Goal: Task Accomplishment & Management: Manage account settings

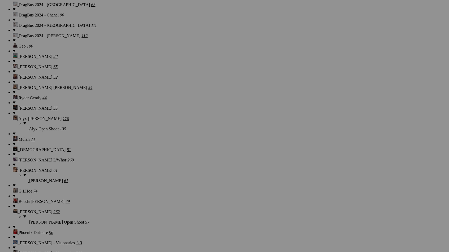
scroll to position [5057, 0]
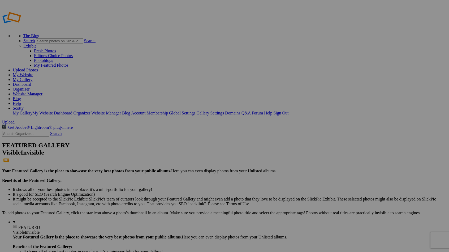
type input "Mark - Spectrum Medical"
